Goal: Find specific page/section

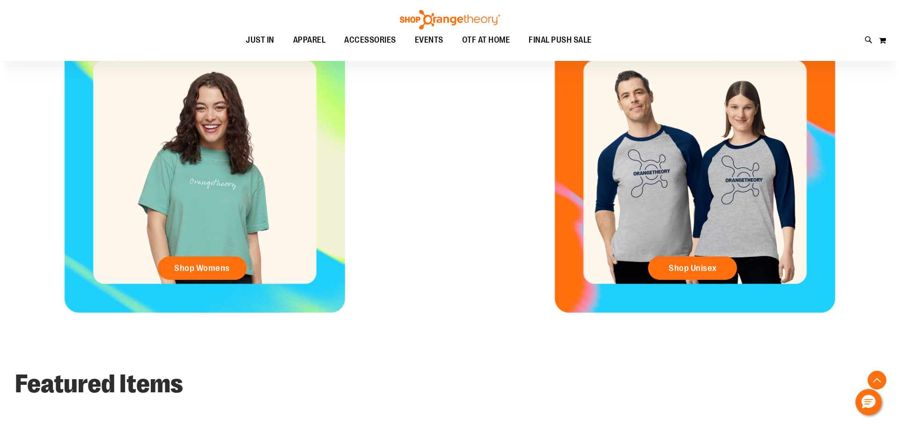
scroll to position [468, 0]
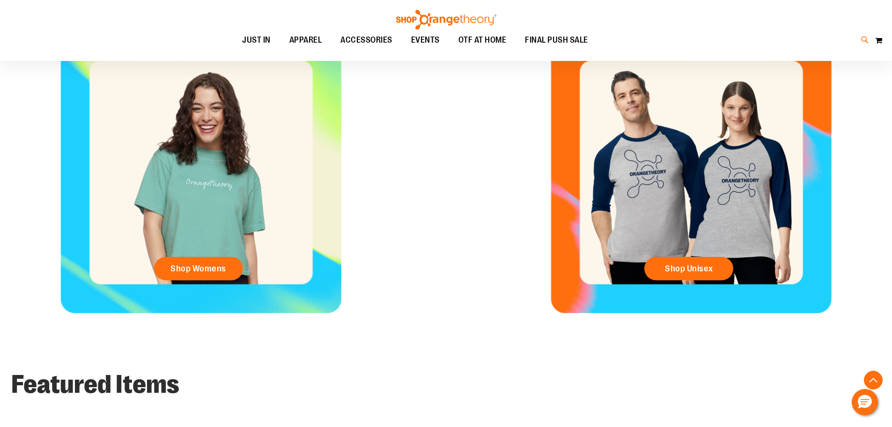
click at [862, 40] on icon at bounding box center [865, 40] width 8 height 11
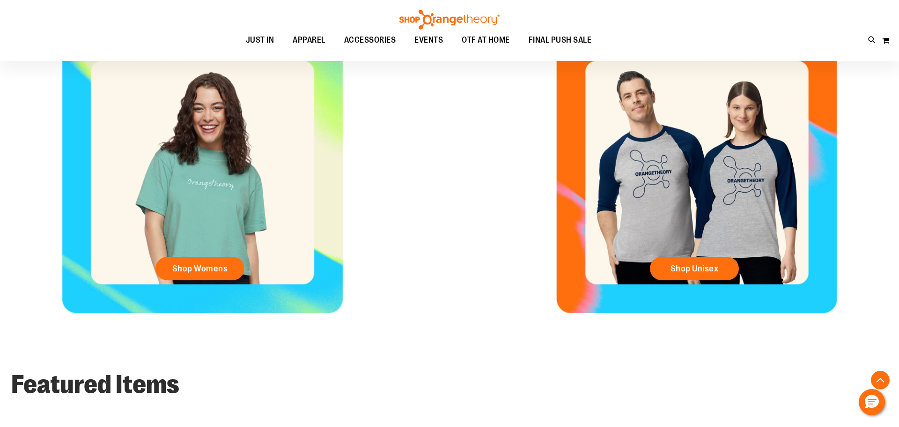
type input "********"
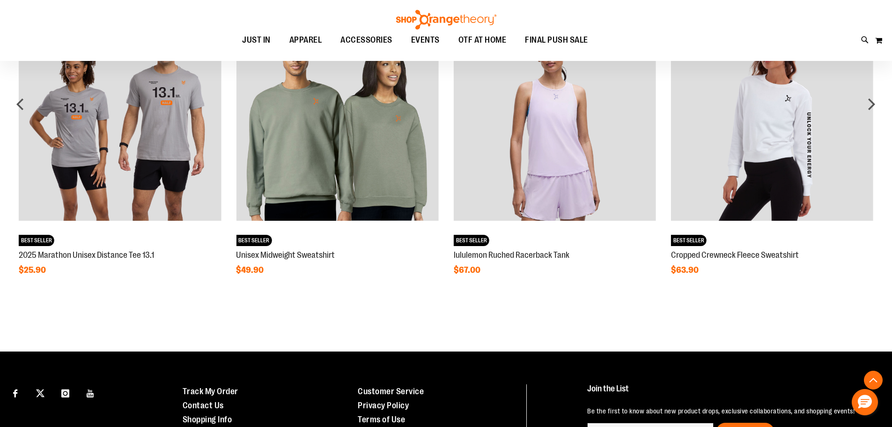
scroll to position [971, 0]
